Goal: Information Seeking & Learning: Understand process/instructions

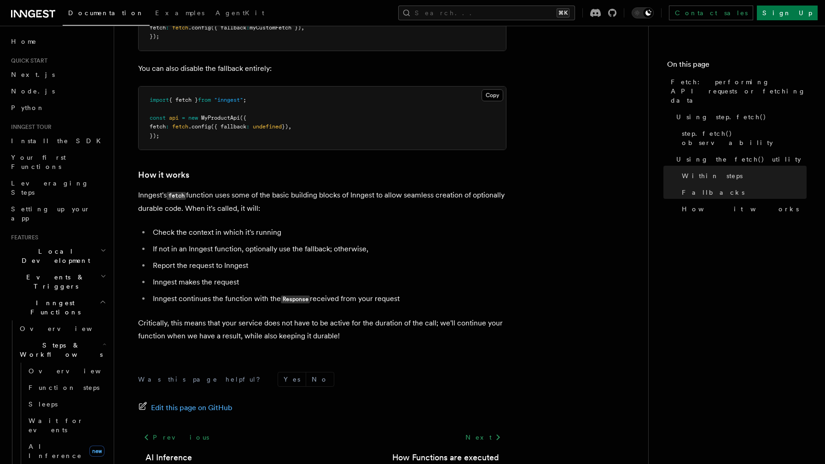
scroll to position [315, 0]
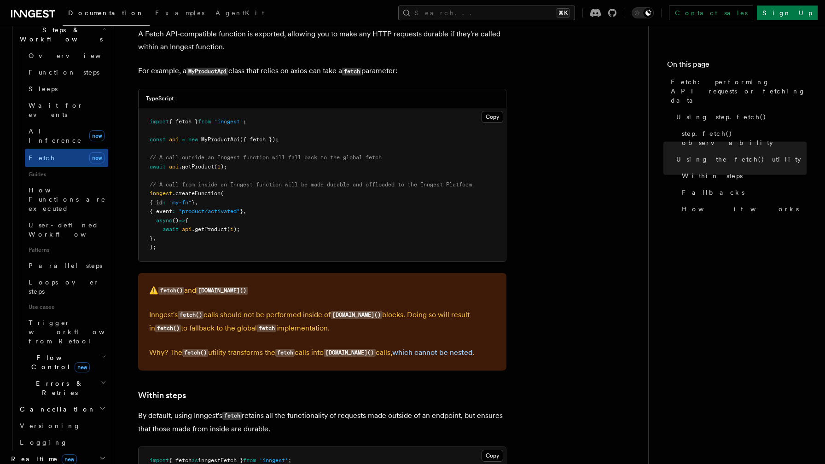
scroll to position [962, 0]
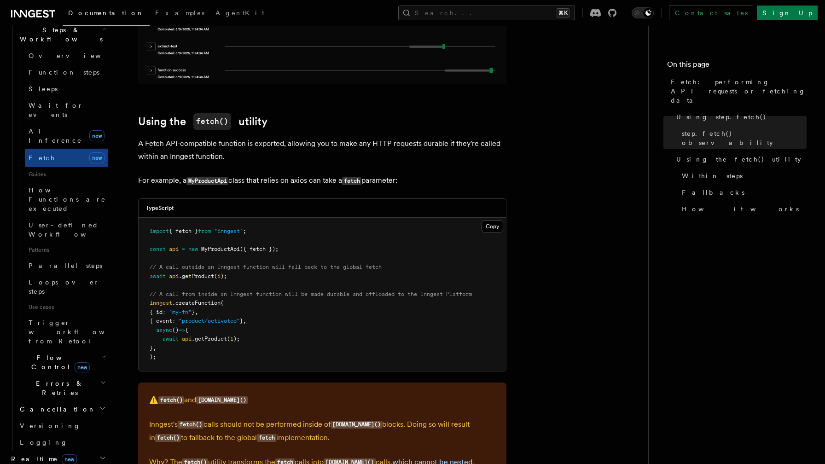
click at [366, 294] on pre "import { fetch } from "inngest" ; const api = new MyProductApi ({ fetch }); // …" at bounding box center [322, 294] width 367 height 153
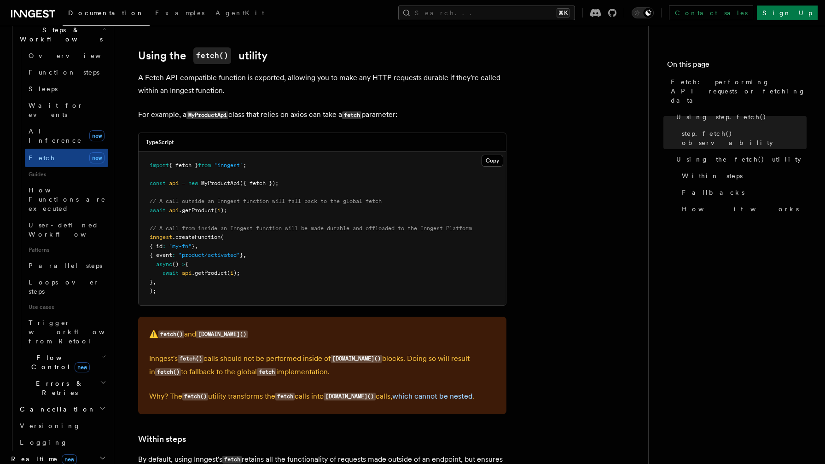
scroll to position [1028, 0]
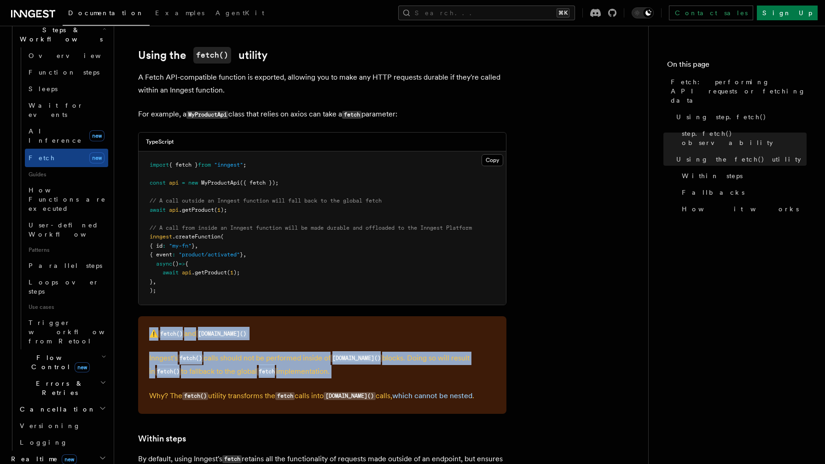
drag, startPoint x: 140, startPoint y: 317, endPoint x: 314, endPoint y: 380, distance: 184.6
click at [314, 380] on div "⚠️ fetch() and [DOMAIN_NAME]() Inngest's fetch() calls should not be performed …" at bounding box center [322, 365] width 368 height 98
click at [417, 391] on link "which cannot be nested" at bounding box center [432, 395] width 80 height 9
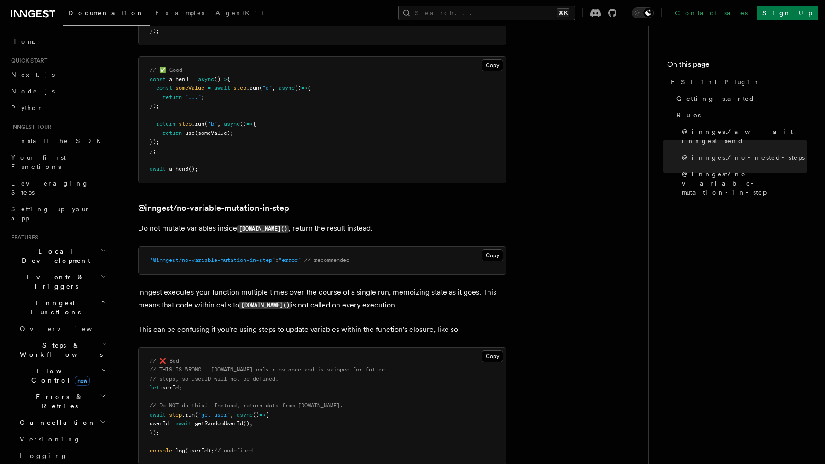
scroll to position [1012, 0]
